Goal: Check status

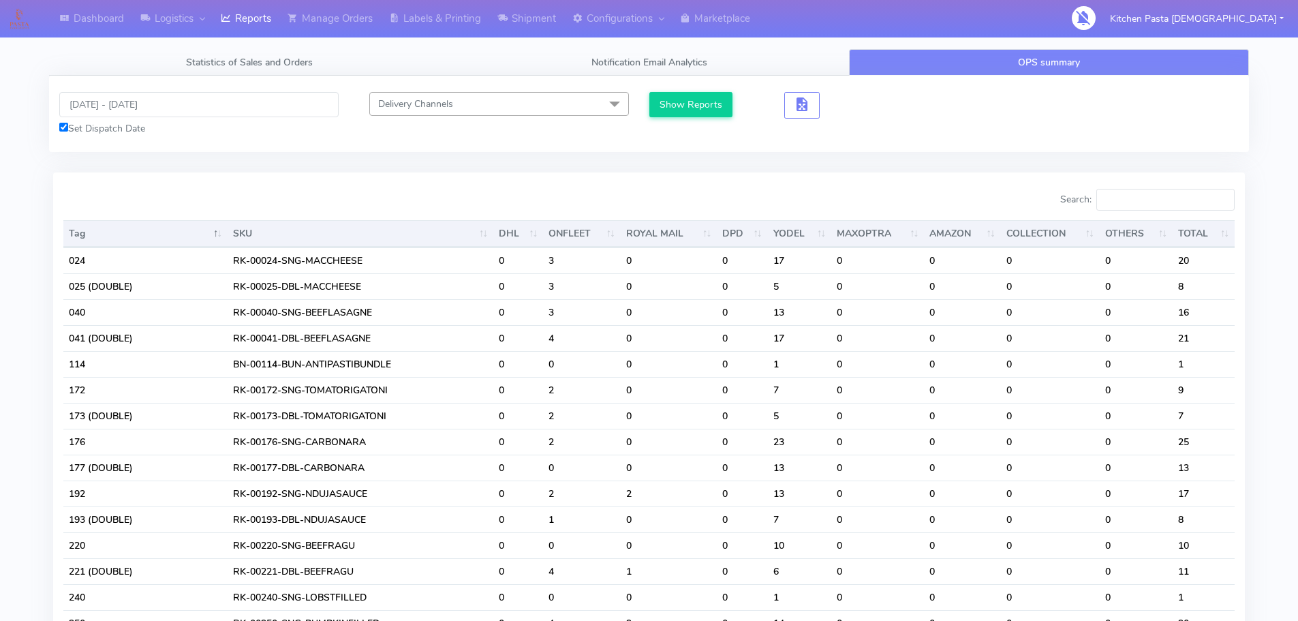
click at [1148, 196] on input "Search:" at bounding box center [1166, 200] width 138 height 22
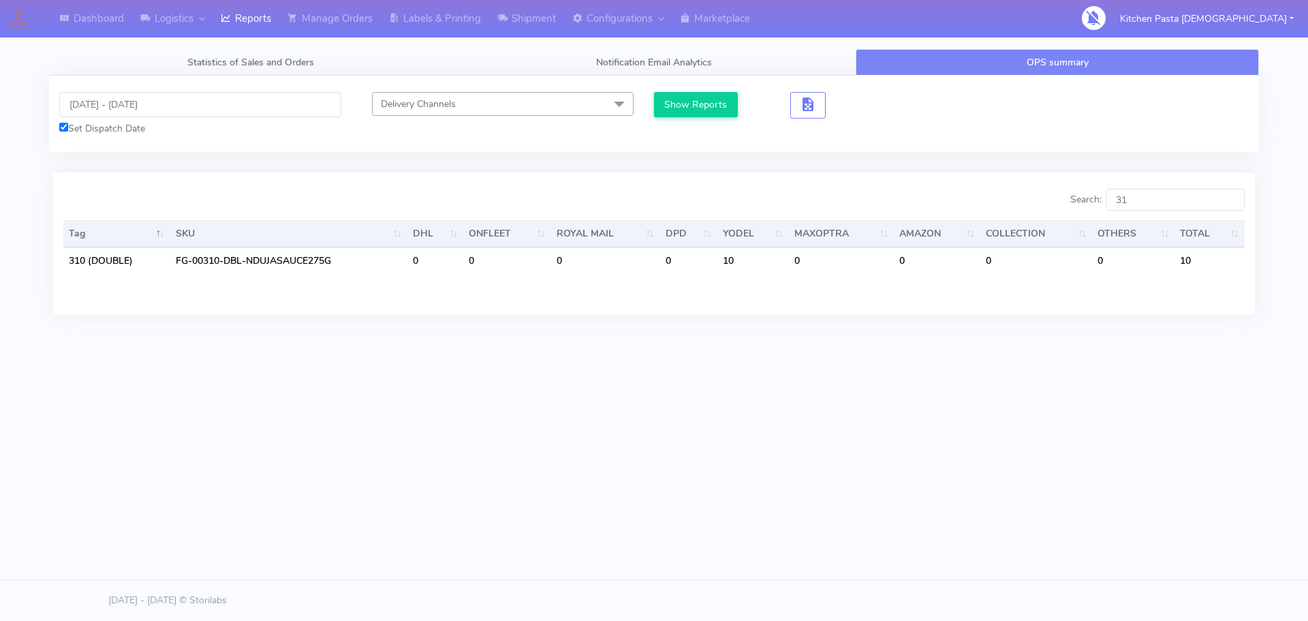
type input "3"
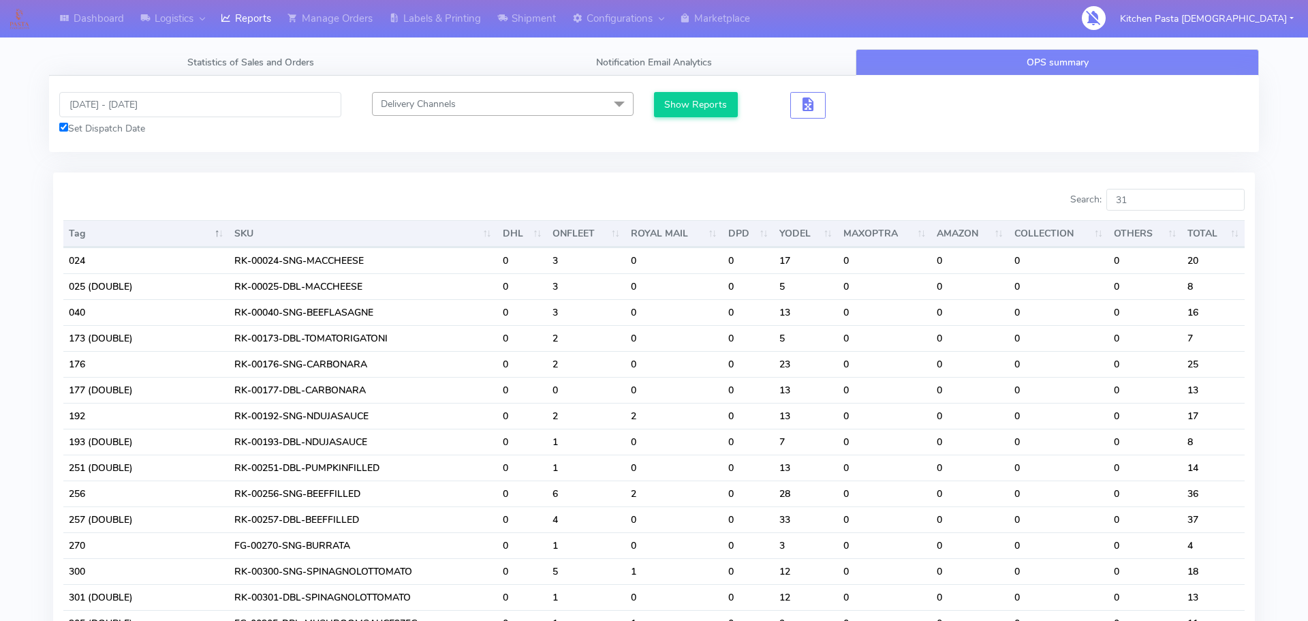
type input "312"
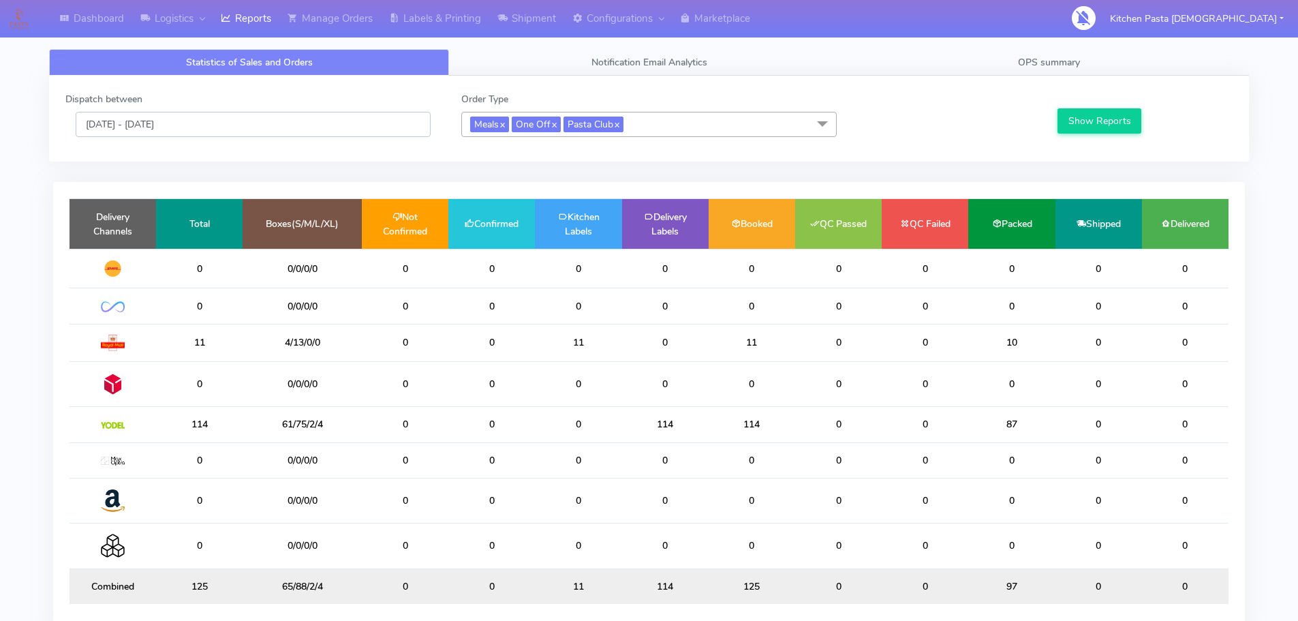
click at [219, 127] on input "[DATE] - [DATE]" at bounding box center [253, 124] width 355 height 25
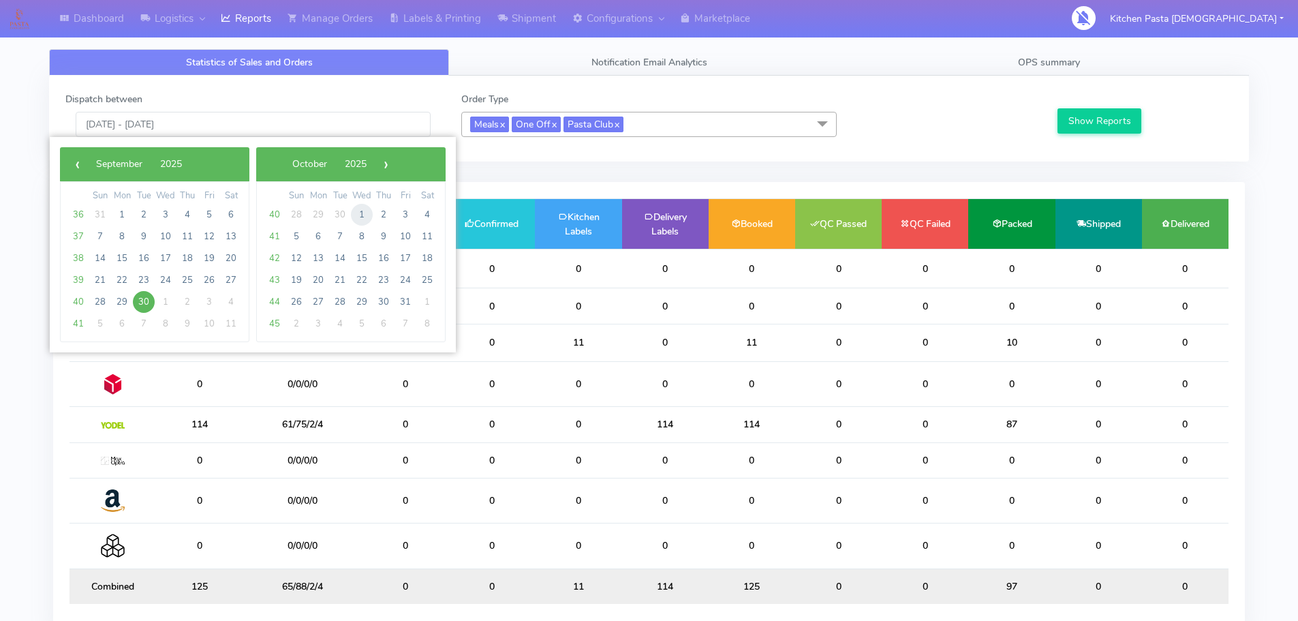
click at [354, 211] on span "1" at bounding box center [362, 215] width 22 height 22
click at [354, 211] on span "29" at bounding box center [362, 215] width 22 height 22
click at [164, 217] on span "1" at bounding box center [166, 215] width 22 height 22
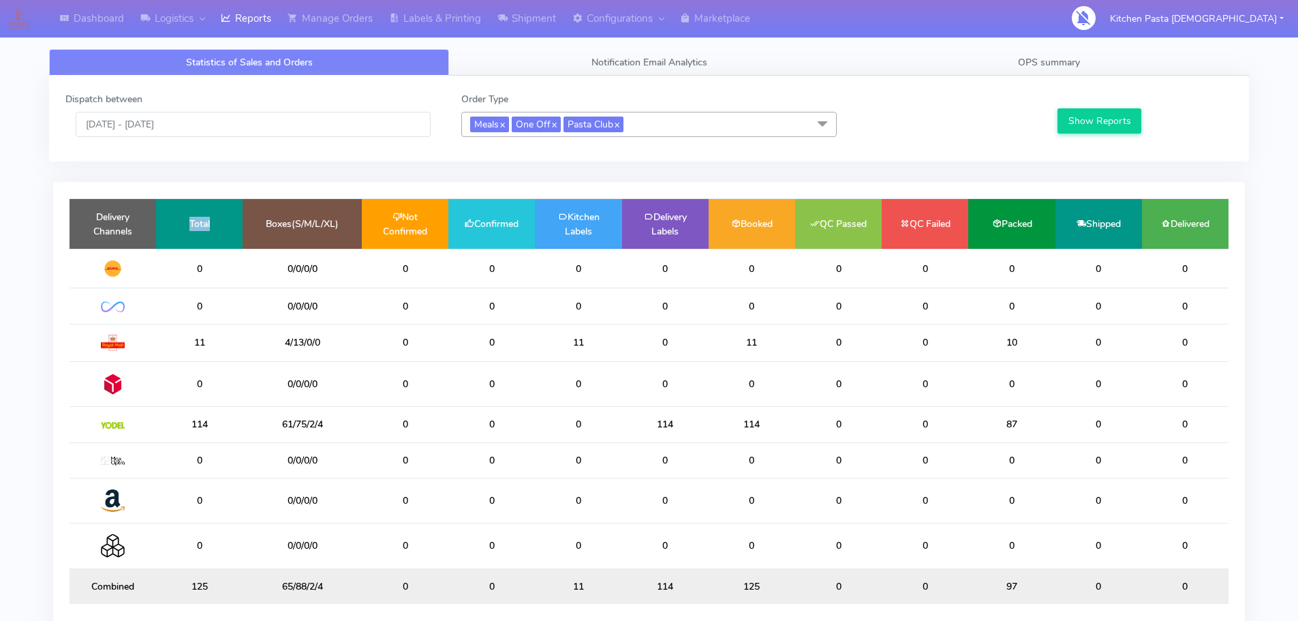
click at [164, 217] on td "Total" at bounding box center [199, 224] width 87 height 50
click at [1118, 119] on button "Show Reports" at bounding box center [1100, 120] width 84 height 25
click at [206, 132] on input "[DATE] - [DATE]" at bounding box center [253, 124] width 355 height 25
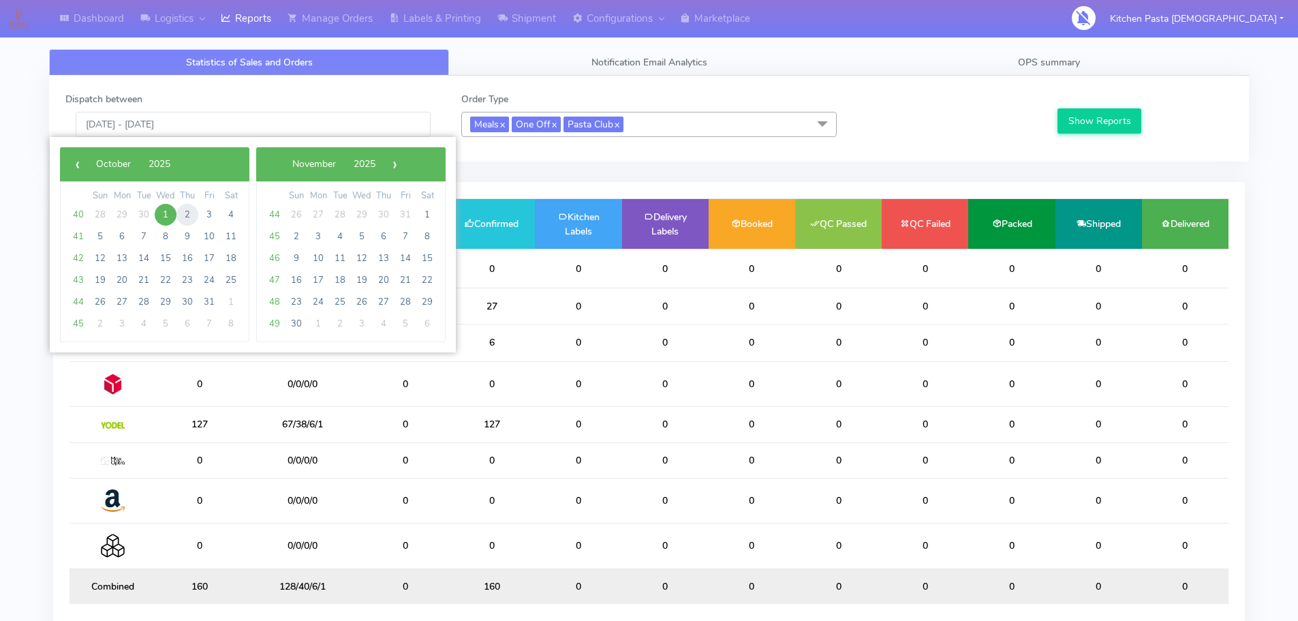
click at [195, 213] on span "2" at bounding box center [188, 215] width 22 height 22
type input "[DATE] - [DATE]"
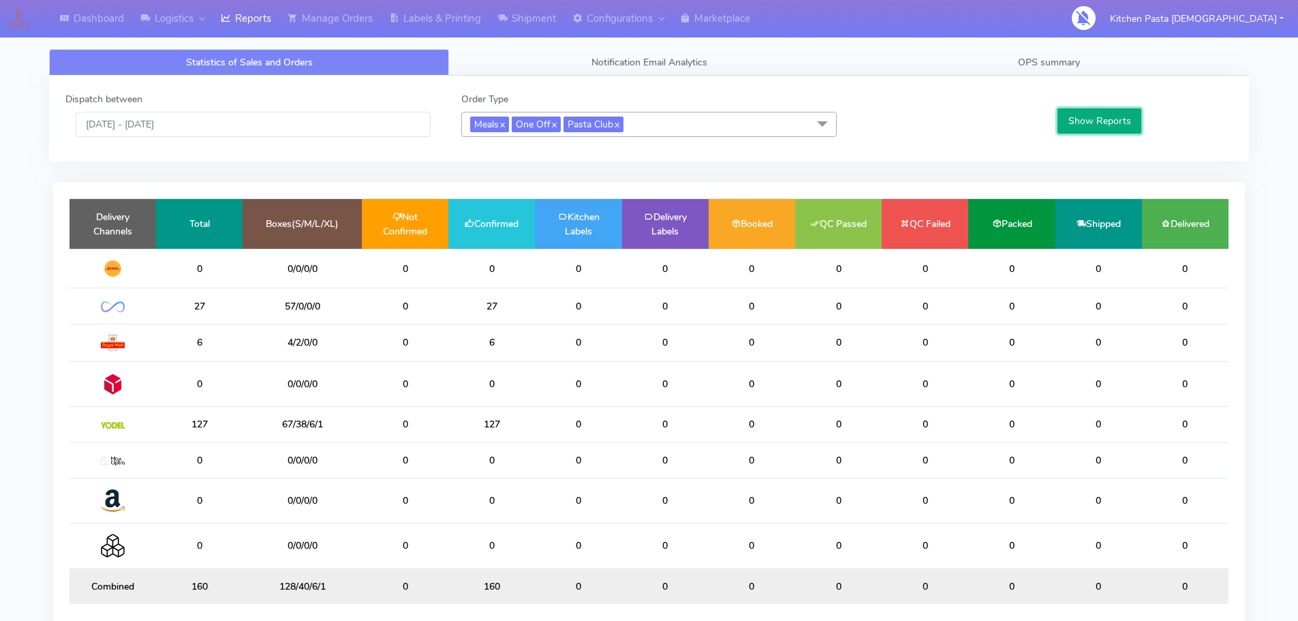
click at [1118, 117] on button "Show Reports" at bounding box center [1100, 120] width 84 height 25
